Goal: Information Seeking & Learning: Learn about a topic

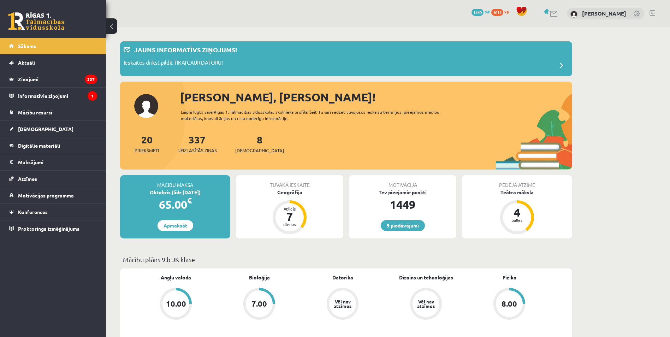
drag, startPoint x: 221, startPoint y: 11, endPoint x: 231, endPoint y: 0, distance: 15.5
click at [221, 6] on div "9 Dāvanas 1449 mP 1014 xp [PERSON_NAME]" at bounding box center [388, 13] width 564 height 27
click at [30, 132] on link "[DEMOGRAPHIC_DATA]" at bounding box center [53, 129] width 88 height 16
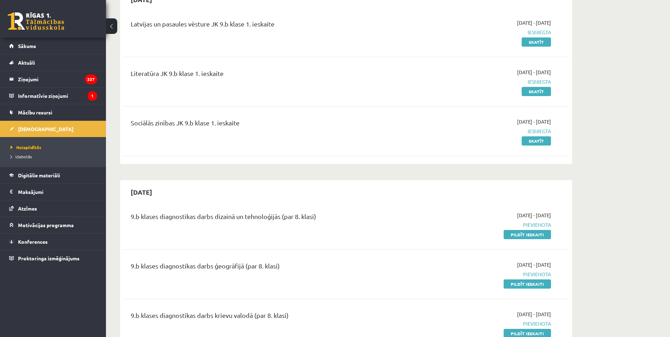
scroll to position [141, 0]
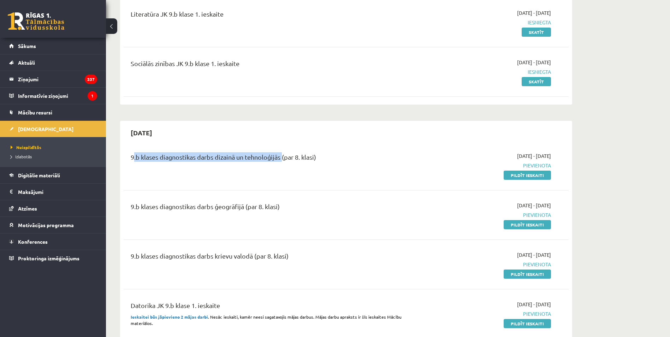
drag, startPoint x: 128, startPoint y: 158, endPoint x: 281, endPoint y: 156, distance: 153.4
click at [281, 156] on div "9.b klases diagnostikas darbs dizainā un tehnoloģijās (par 8. klasi)" at bounding box center [268, 165] width 287 height 27
drag, startPoint x: 281, startPoint y: 156, endPoint x: 241, endPoint y: 178, distance: 45.9
click at [241, 178] on div "9.b klases diagnostikas darbs dizainā un tehnoloģijās (par 8. klasi)" at bounding box center [268, 165] width 287 height 27
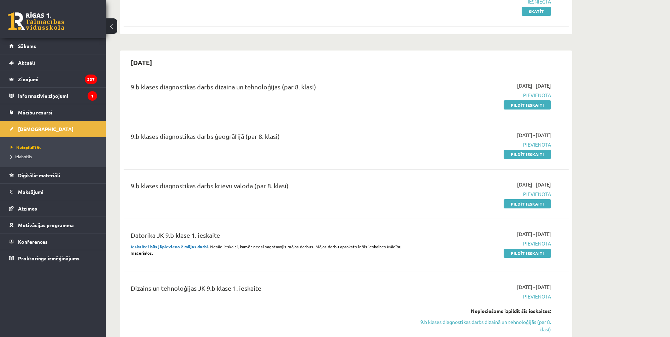
scroll to position [212, 0]
drag, startPoint x: 195, startPoint y: 186, endPoint x: 245, endPoint y: 184, distance: 49.9
click at [245, 184] on div "9.b klases diagnostikas darbs krievu valodā (par 8. klasi)" at bounding box center [269, 187] width 277 height 13
drag, startPoint x: 245, startPoint y: 184, endPoint x: 326, endPoint y: 190, distance: 81.5
click at [327, 190] on div "9.b klases diagnostikas darbs krievu valodā (par 8. klasi)" at bounding box center [269, 187] width 277 height 13
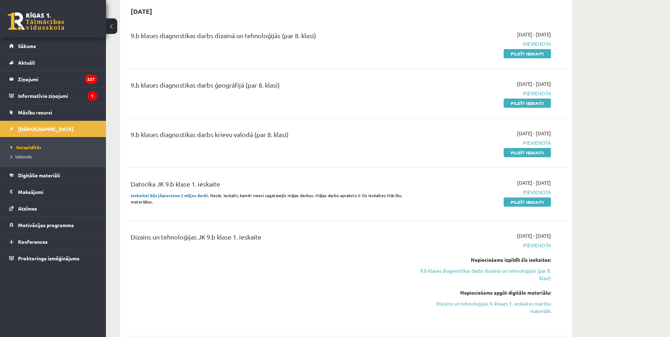
scroll to position [283, 0]
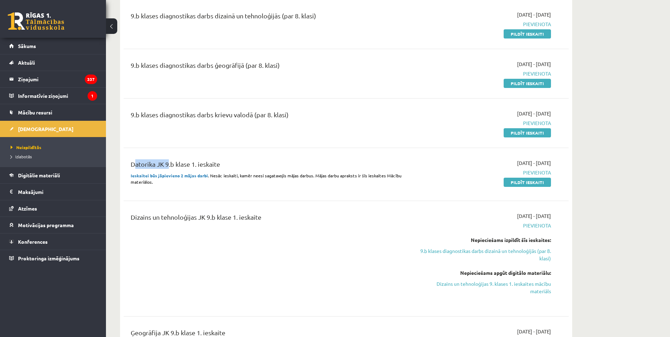
click at [166, 156] on div "Datorika JK 9.b klase 1. ieskaite Ieskaitei būs jāpievieno 2 mājas darbi . Nesā…" at bounding box center [346, 174] width 445 height 44
drag, startPoint x: 167, startPoint y: 156, endPoint x: 324, endPoint y: 195, distance: 161.7
click at [331, 193] on div "Datorika JK 9.b klase 1. ieskaite Ieskaitei būs jāpievieno 2 mājas darbi . Nesā…" at bounding box center [346, 174] width 445 height 44
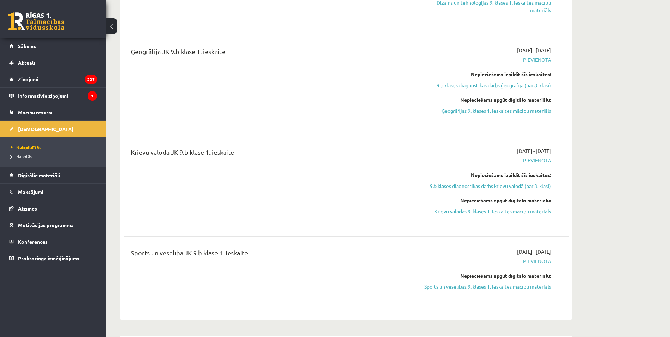
scroll to position [565, 0]
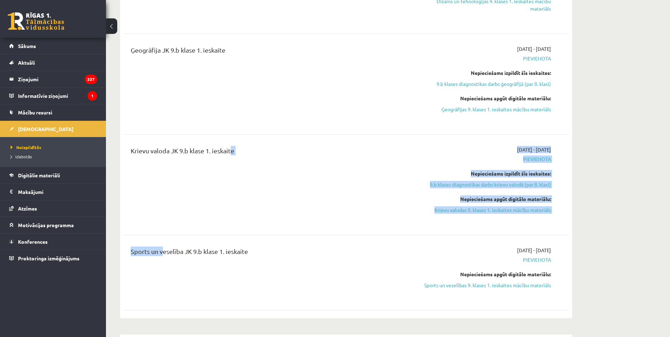
drag, startPoint x: 257, startPoint y: 171, endPoint x: 159, endPoint y: 245, distance: 122.6
click at [159, 245] on div "9.b klases diagnostikas darbs dizainā un tehnoloģijās (par 8. klasi) [DATE] - […" at bounding box center [346, 18] width 445 height 594
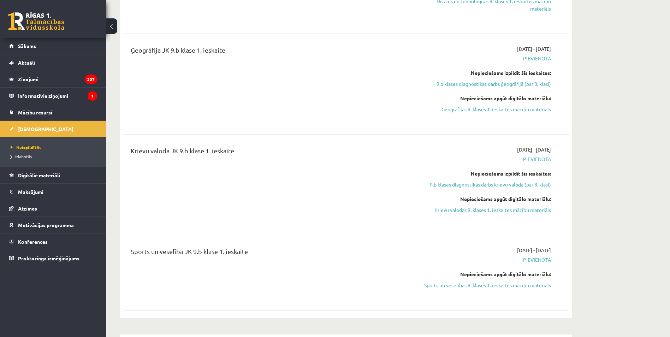
drag, startPoint x: 159, startPoint y: 245, endPoint x: 278, endPoint y: 243, distance: 118.8
click at [278, 243] on div "Sports un veselība JK 9.b klase 1. ieskaite [DATE] - [DATE] [GEOGRAPHIC_DATA] N…" at bounding box center [346, 273] width 445 height 66
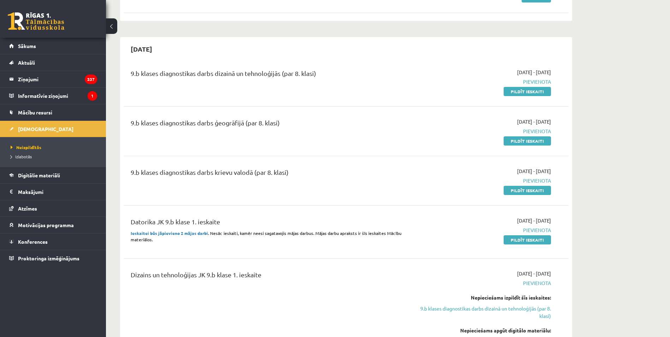
scroll to position [177, 0]
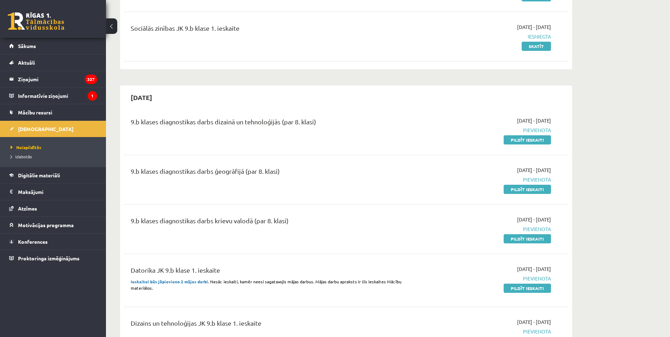
drag, startPoint x: 270, startPoint y: 31, endPoint x: 124, endPoint y: 25, distance: 145.8
click at [124, 25] on div "Sociālās zinības JK 9.b klase 1. ieskaite [DATE] - [DATE] Iesniegta Skatīt" at bounding box center [346, 36] width 445 height 41
drag, startPoint x: 124, startPoint y: 25, endPoint x: 323, endPoint y: 56, distance: 200.7
click at [323, 56] on div "Sociālās zinības JK 9.b klase 1. ieskaite [DATE] - [DATE] Iesniegta Skatīt" at bounding box center [346, 36] width 445 height 41
